Goal: Transaction & Acquisition: Purchase product/service

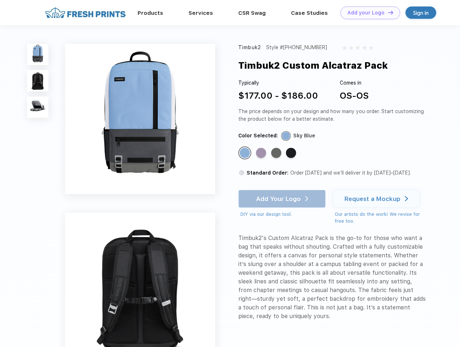
click at [368, 13] on link "Add your Logo Design Tool" at bounding box center [371, 13] width 60 height 13
click at [0, 0] on div "Design Tool" at bounding box center [0, 0] width 0 height 0
click at [388, 12] on link "Add your Logo Design Tool" at bounding box center [371, 13] width 60 height 13
click at [38, 54] on img at bounding box center [37, 54] width 21 height 21
click at [38, 81] on img at bounding box center [37, 80] width 21 height 21
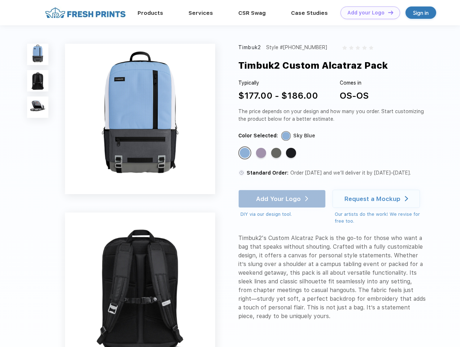
click at [38, 107] on img at bounding box center [37, 106] width 21 height 21
click at [246, 153] on div "Standard Color" at bounding box center [245, 153] width 10 height 10
click at [262, 153] on div "Standard Color" at bounding box center [261, 153] width 10 height 10
click at [277, 153] on div "Standard Color" at bounding box center [276, 153] width 10 height 10
click at [292, 153] on div "Standard Color" at bounding box center [291, 153] width 10 height 10
